Goal: Information Seeking & Learning: Learn about a topic

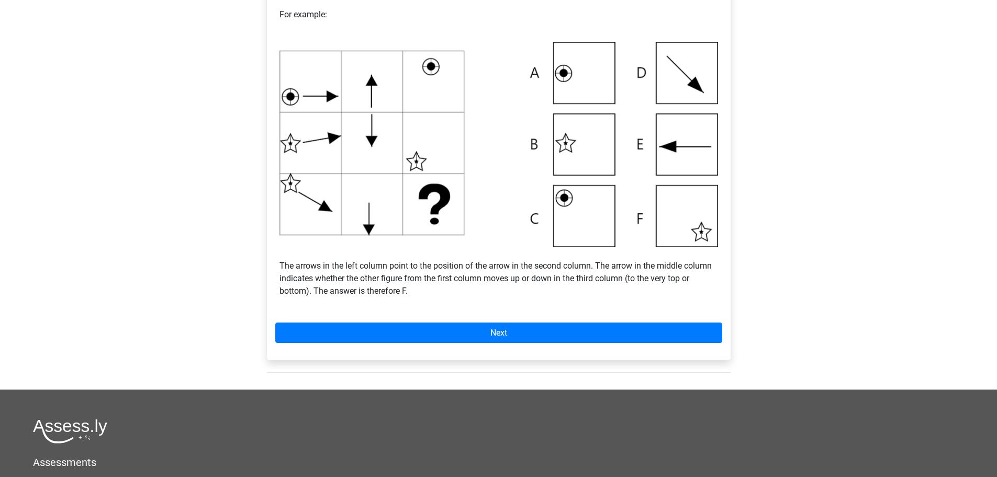
scroll to position [314, 0]
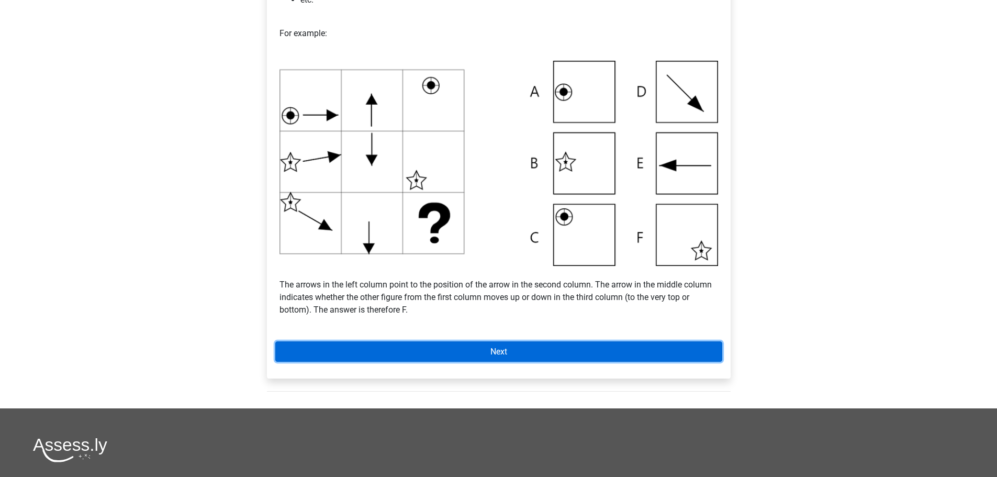
click at [503, 355] on font "Next" at bounding box center [499, 352] width 17 height 10
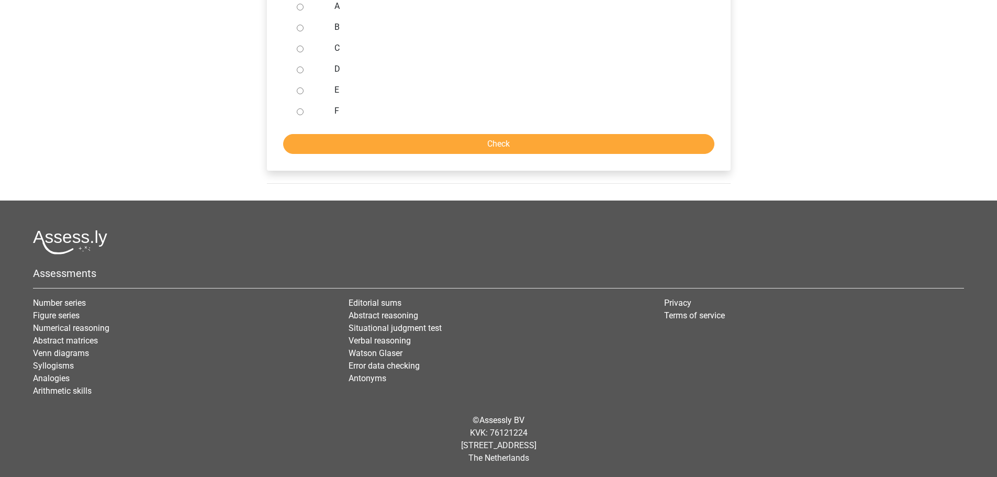
scroll to position [196, 0]
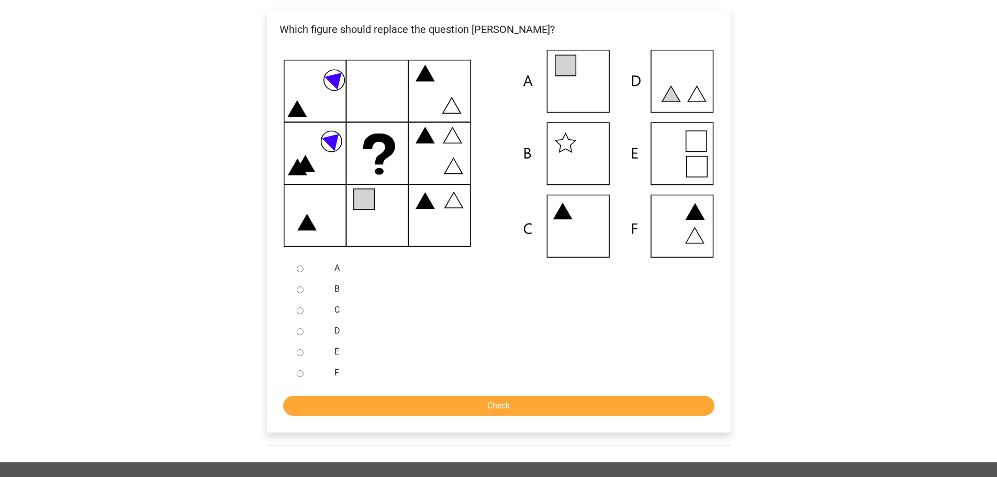
click at [302, 278] on div at bounding box center [310, 268] width 35 height 21
click at [303, 264] on div at bounding box center [310, 268] width 35 height 21
click at [297, 269] on input "A" at bounding box center [300, 268] width 7 height 7
radio input "true"
click at [484, 411] on input "Check" at bounding box center [498, 406] width 431 height 20
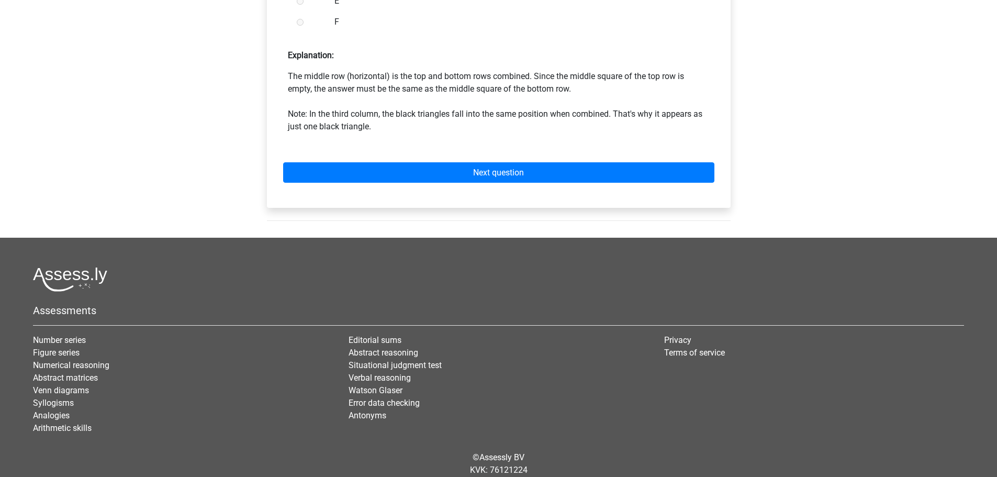
scroll to position [576, 0]
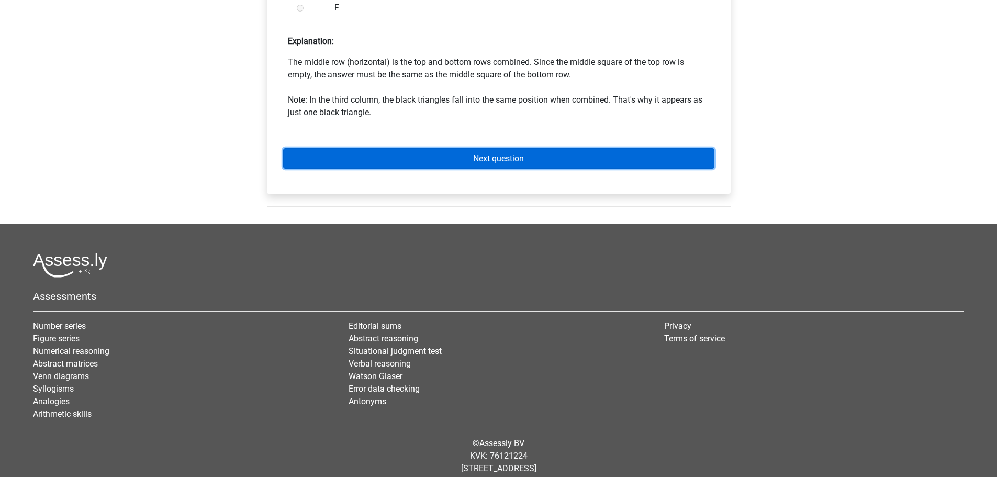
click at [486, 164] on link "Next question" at bounding box center [498, 158] width 431 height 20
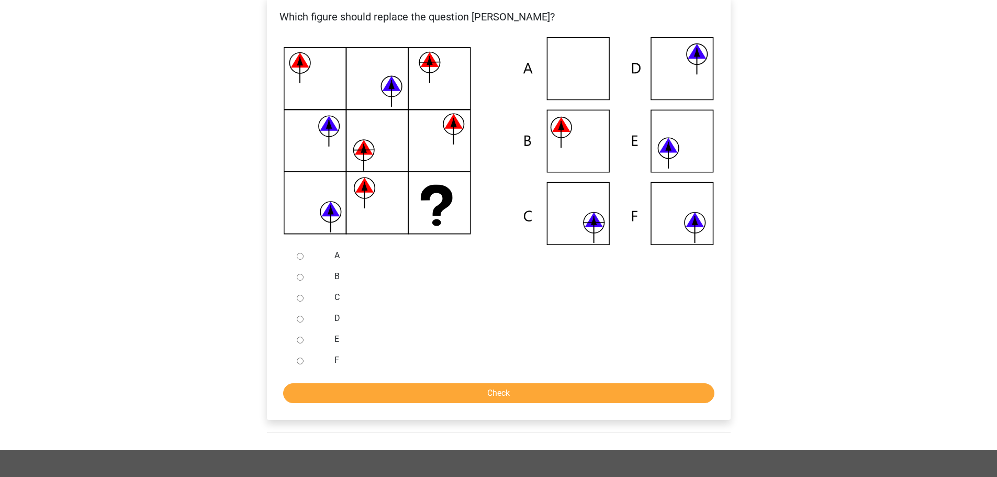
scroll to position [209, 0]
click at [302, 298] on input "C" at bounding box center [300, 297] width 7 height 7
radio input "true"
click at [473, 388] on input "Check" at bounding box center [498, 393] width 431 height 20
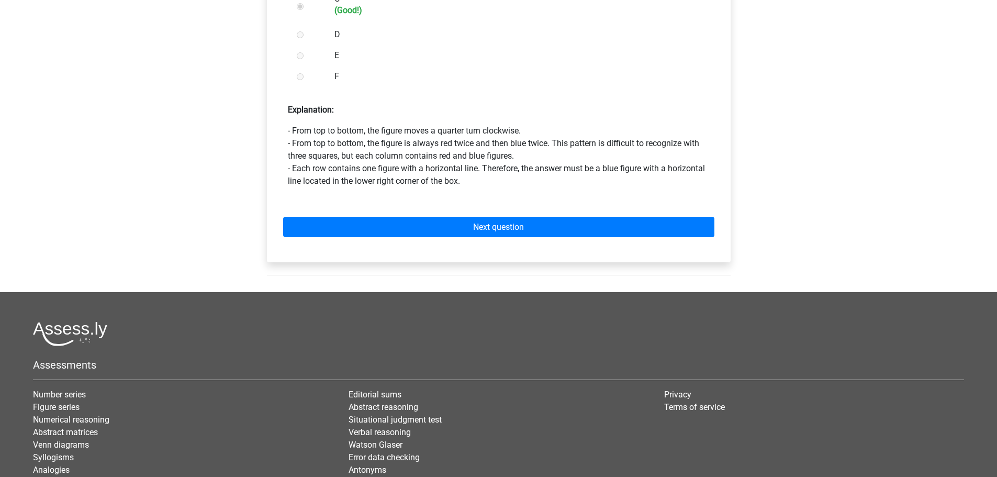
scroll to position [599, 0]
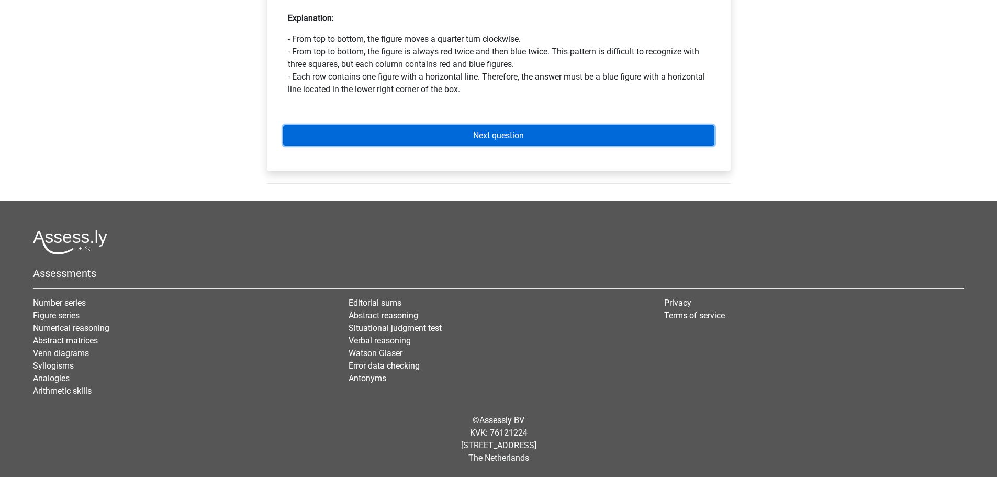
click at [483, 142] on link "Next question" at bounding box center [498, 135] width 431 height 20
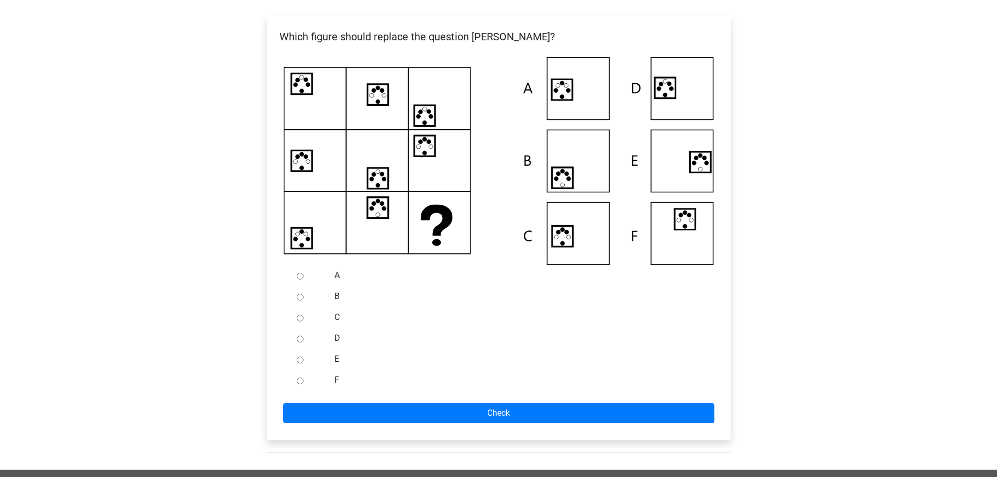
scroll to position [105, 0]
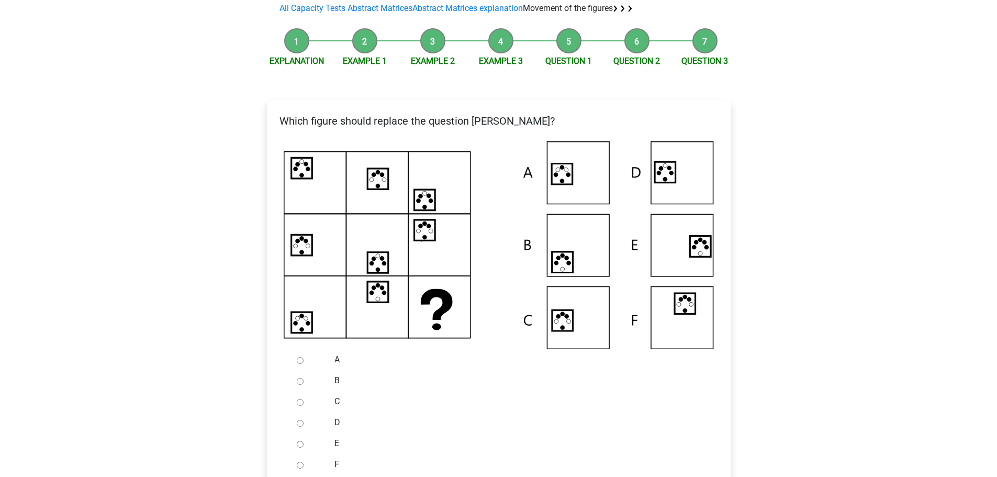
click at [314, 427] on div at bounding box center [310, 422] width 35 height 21
click at [301, 420] on input "D" at bounding box center [300, 423] width 7 height 7
radio input "true"
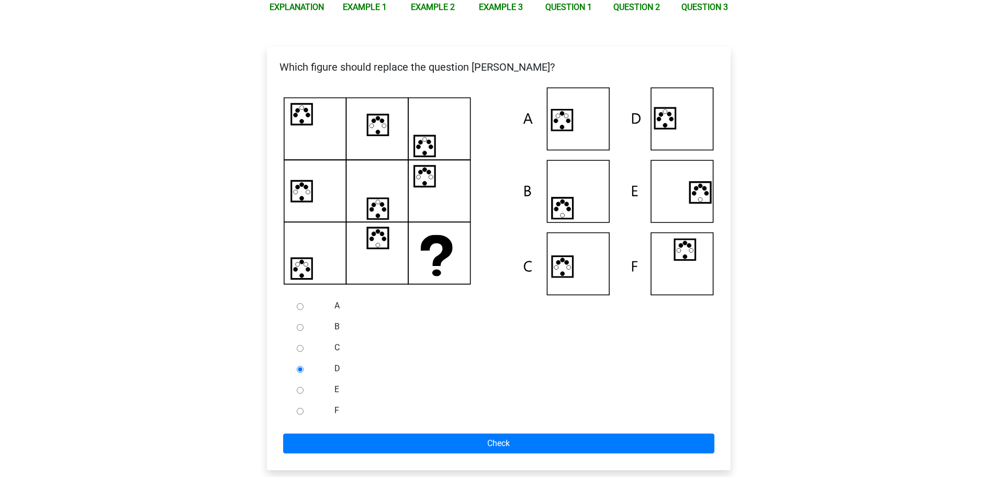
scroll to position [209, 0]
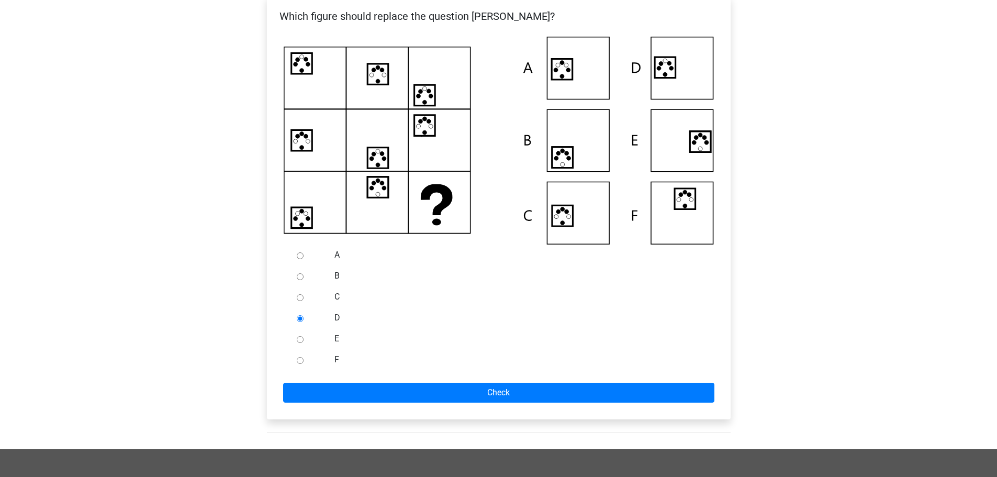
click at [479, 382] on form "A B C D E F Check" at bounding box center [498, 323] width 447 height 158
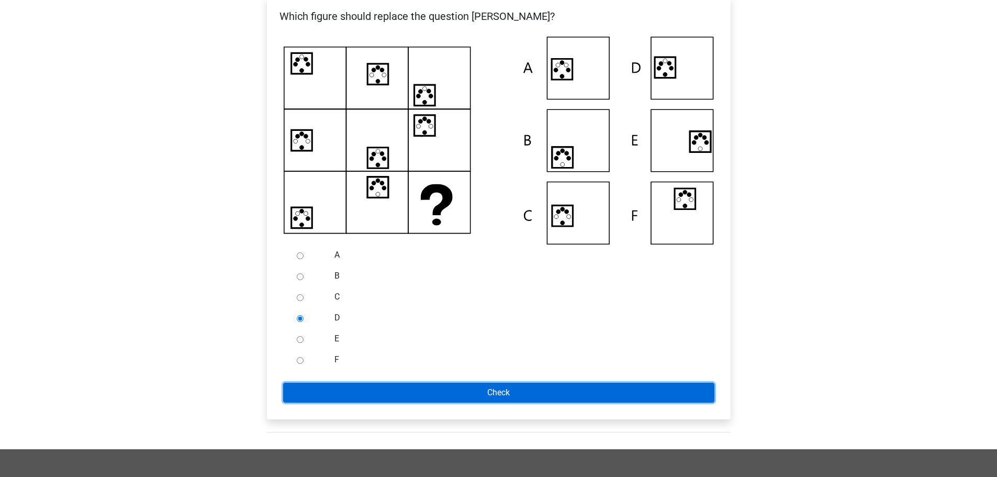
click at [483, 391] on input "Check" at bounding box center [498, 393] width 431 height 20
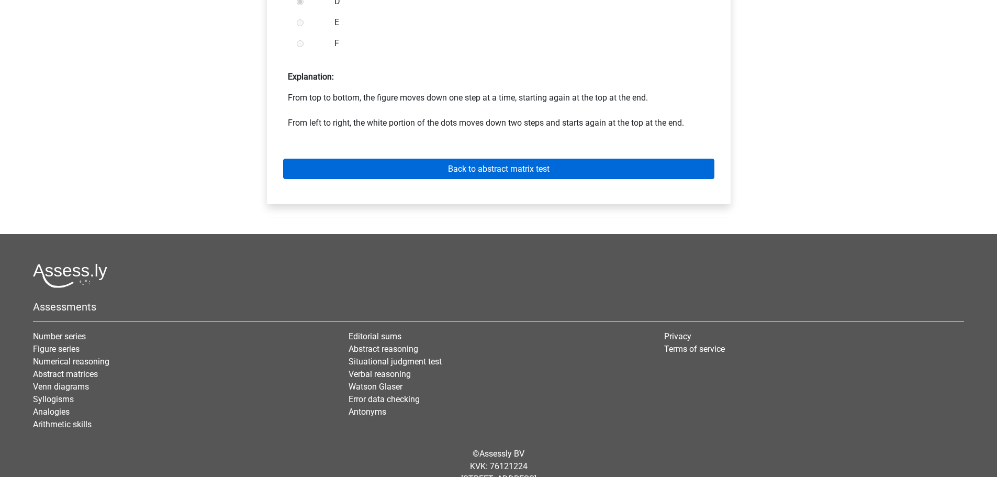
scroll to position [510, 0]
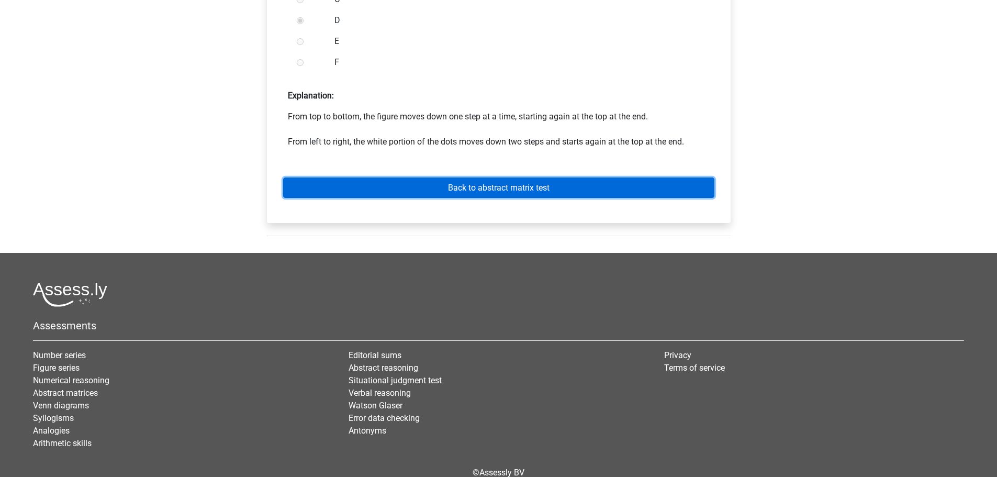
click at [491, 180] on link "Back to abstract matrix test" at bounding box center [498, 187] width 431 height 20
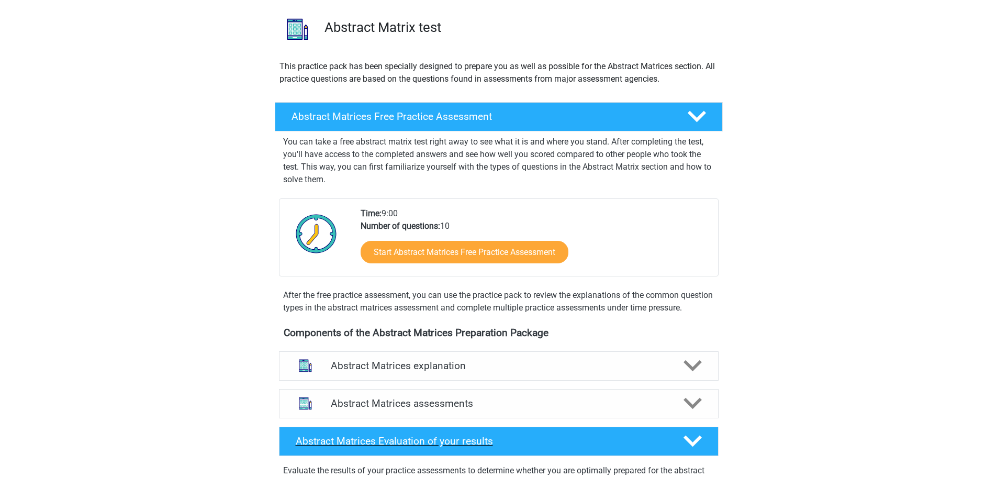
scroll to position [209, 0]
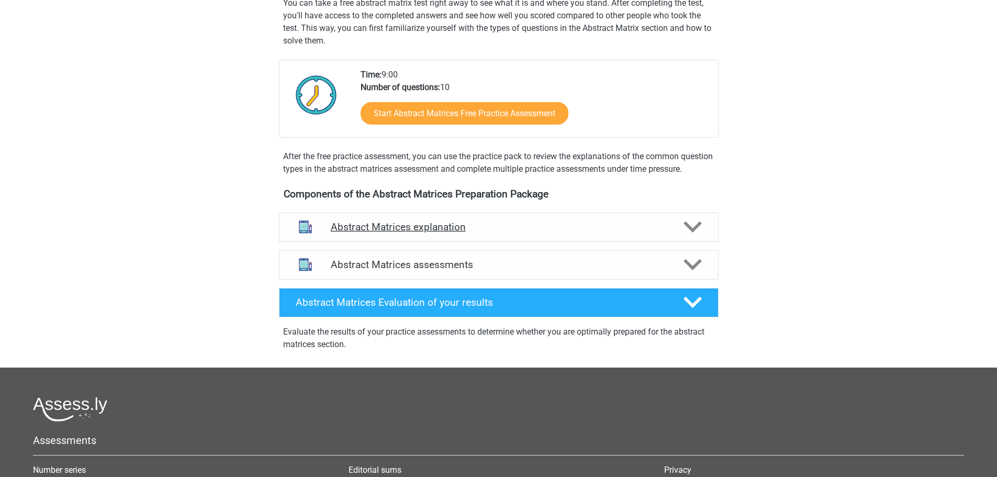
click at [484, 233] on h4 "Abstract Matrices explanation" at bounding box center [499, 227] width 336 height 12
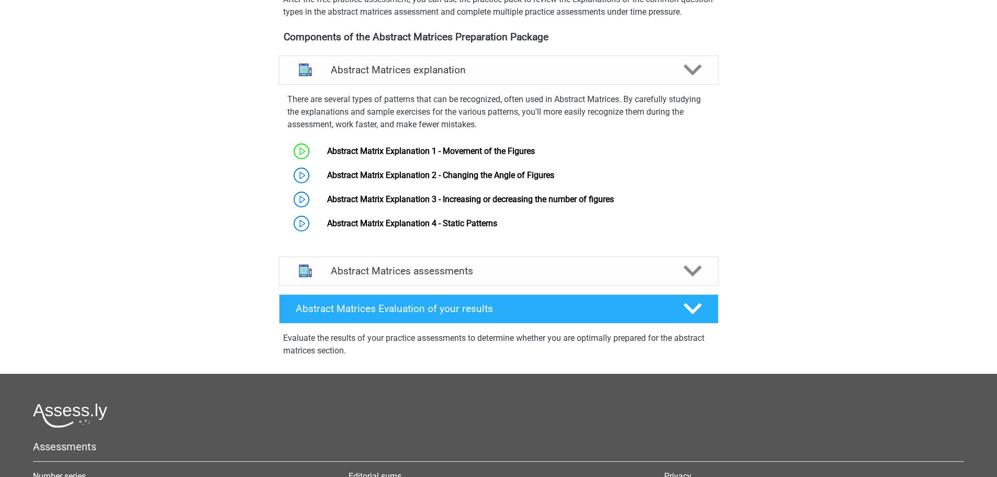
scroll to position [52, 0]
